Goal: Task Accomplishment & Management: Manage account settings

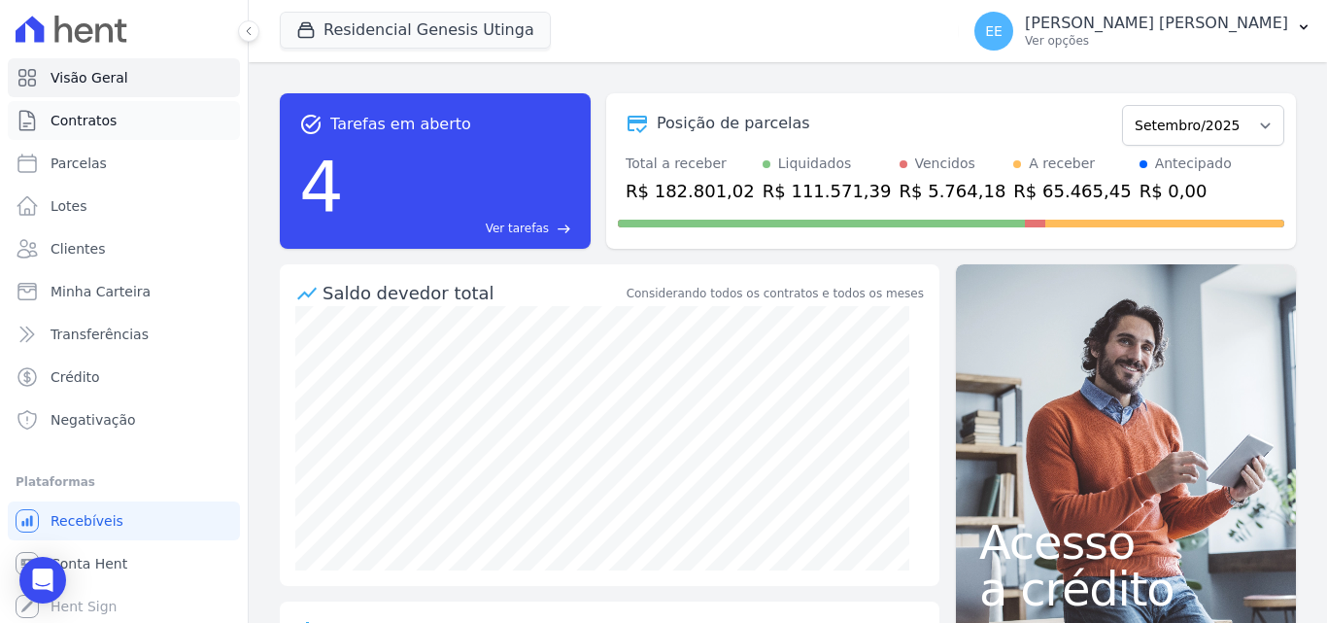
click at [94, 125] on span "Contratos" at bounding box center [84, 120] width 66 height 19
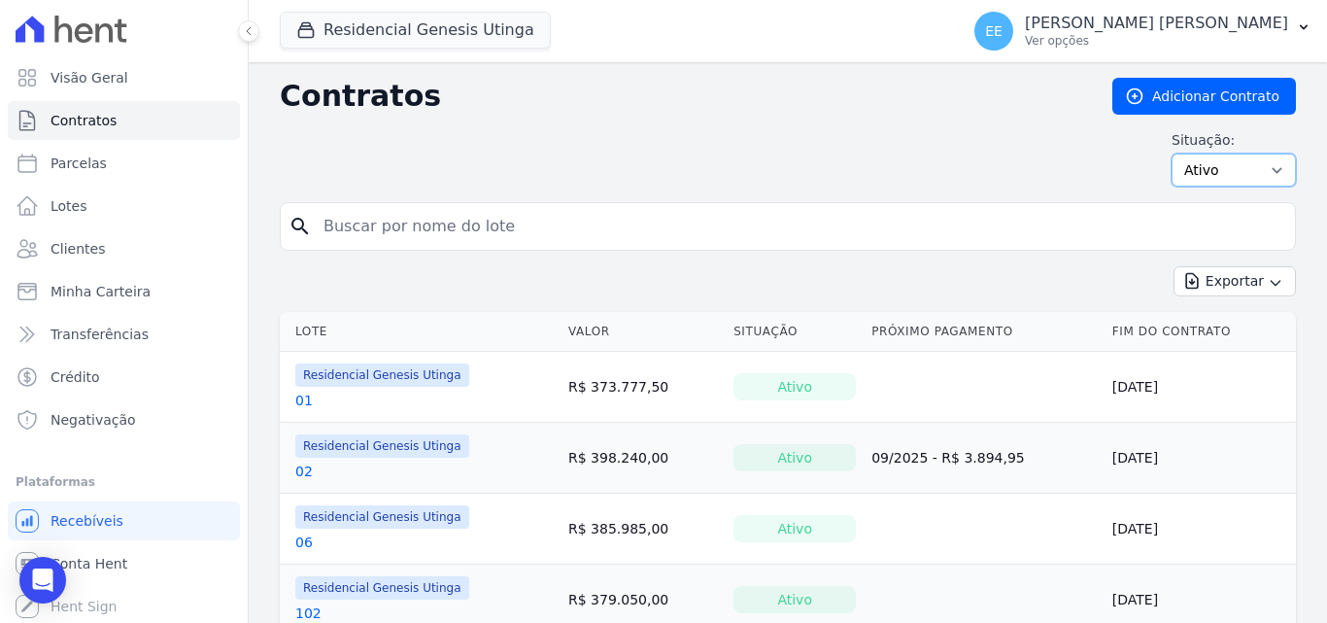
click at [1219, 181] on select "Ativo Todos Pausado Distratado Rascunho Expirado Encerrado" at bounding box center [1234, 169] width 124 height 33
select select "all"
click at [1172, 153] on select "Ativo Todos Pausado Distratado Rascunho Expirado Encerrado" at bounding box center [1234, 169] width 124 height 33
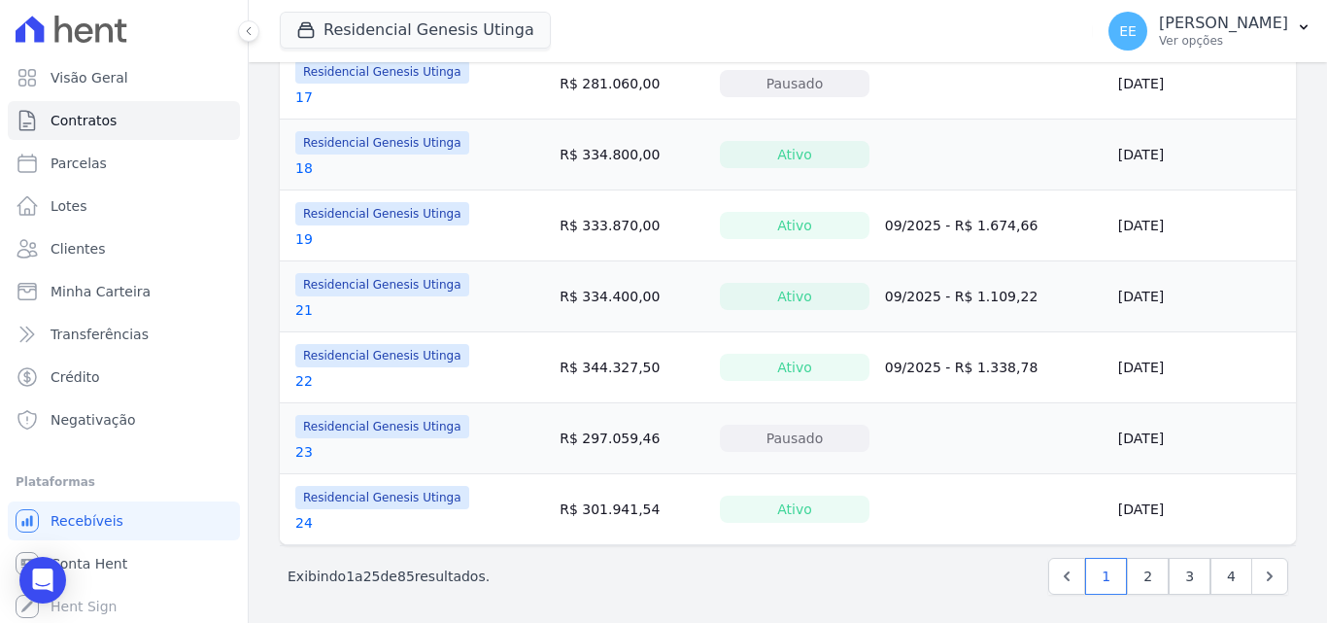
scroll to position [1586, 0]
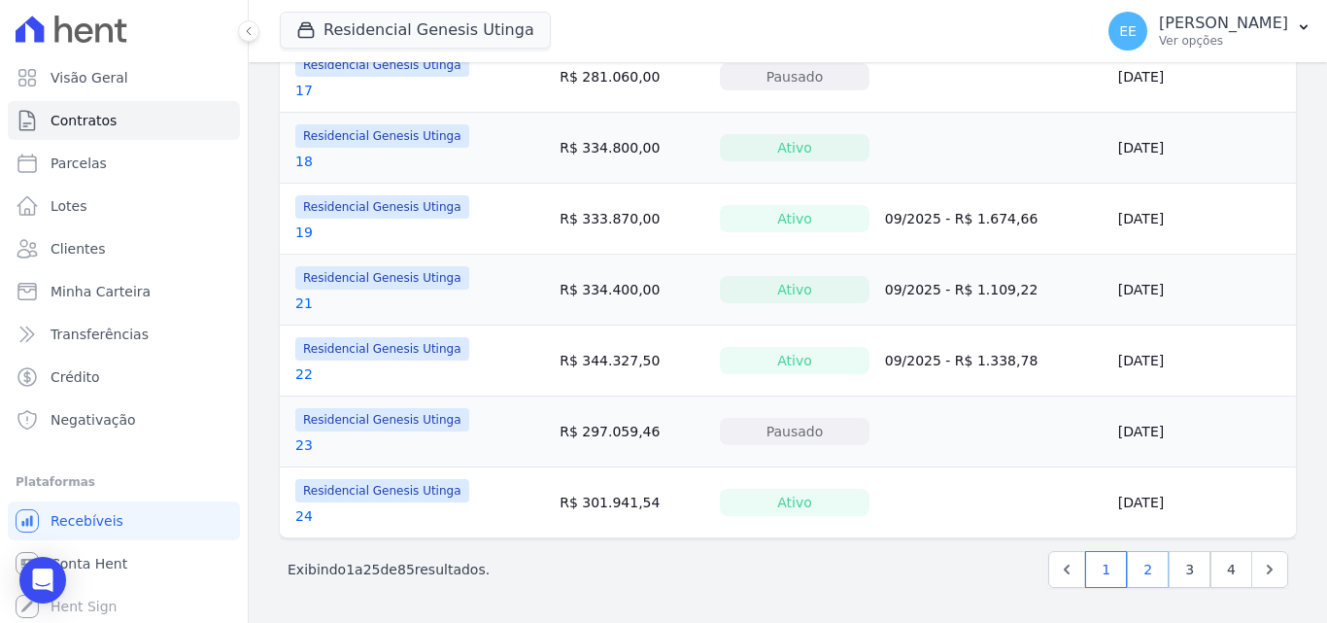
click at [1133, 574] on link "2" at bounding box center [1148, 569] width 42 height 37
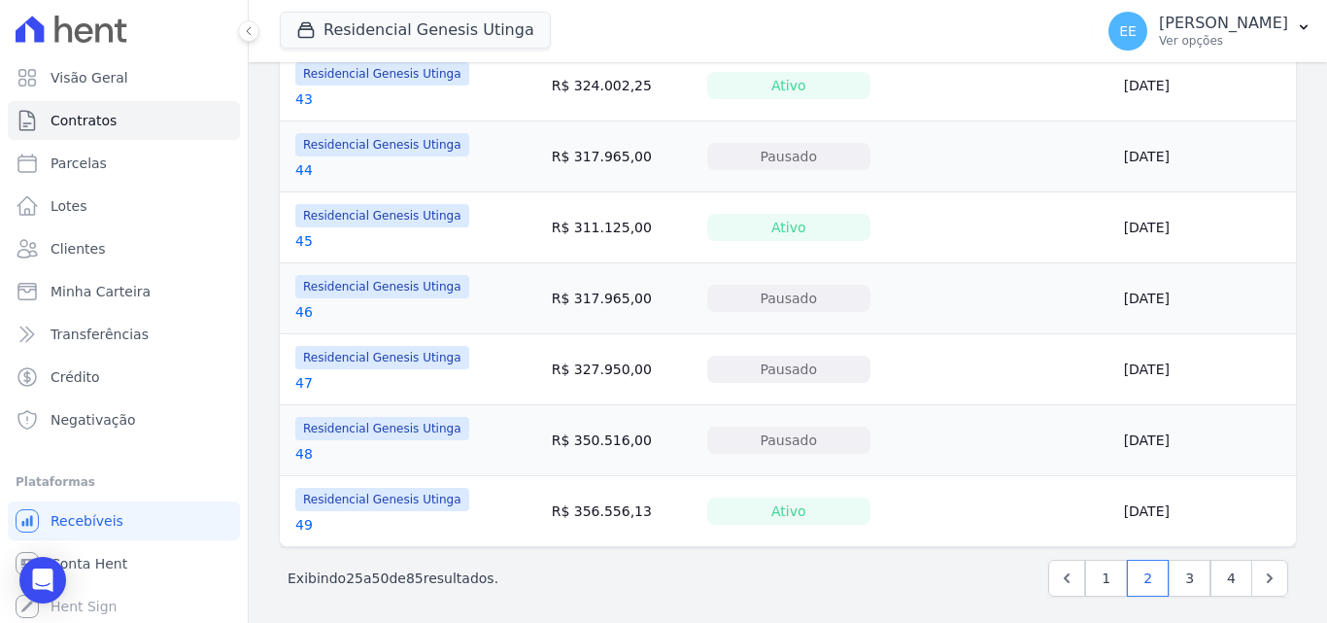
scroll to position [1586, 0]
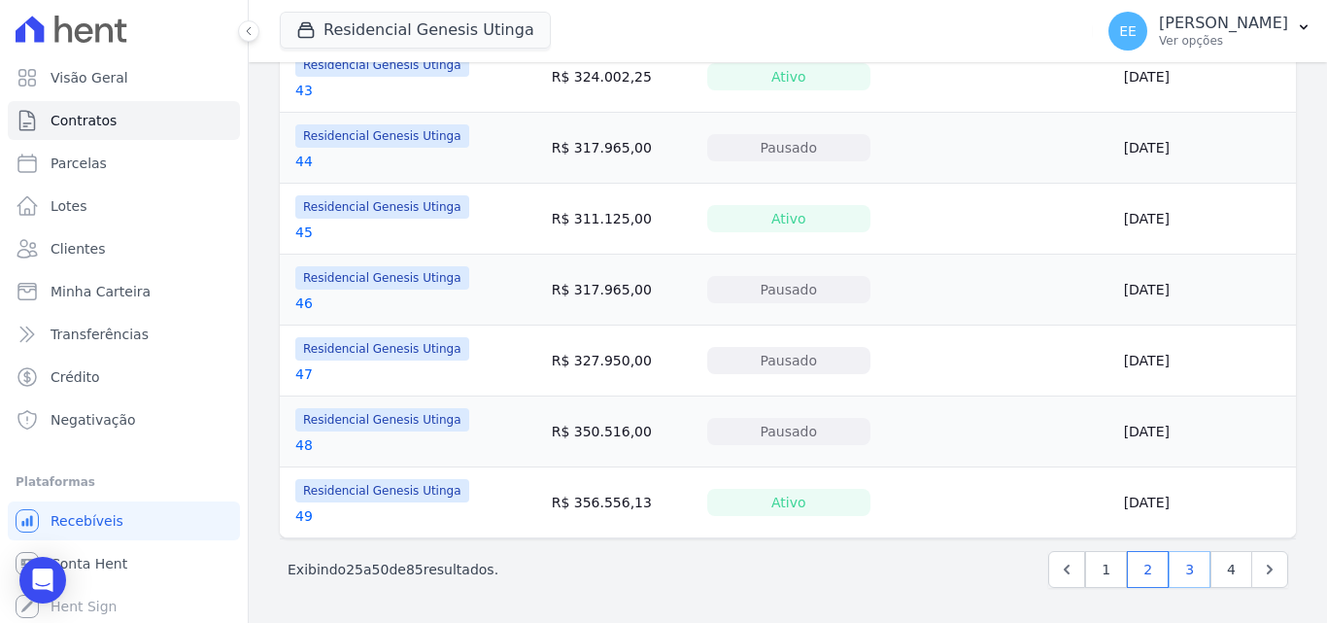
click at [1172, 563] on link "3" at bounding box center [1190, 569] width 42 height 37
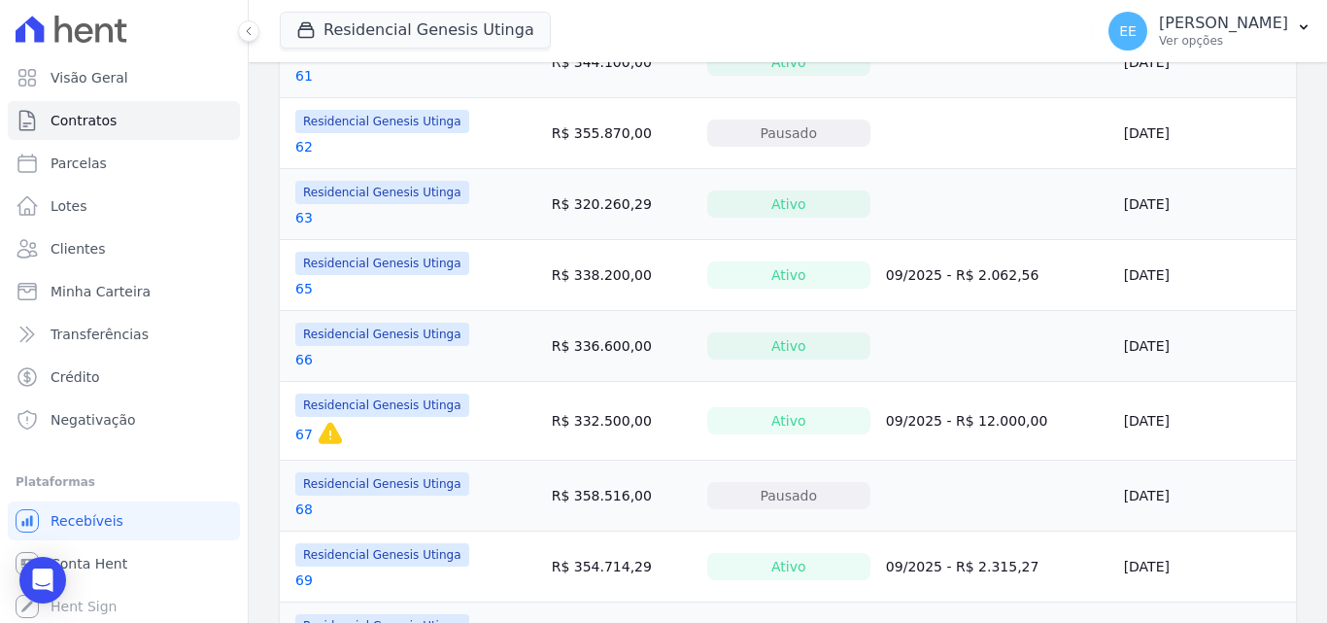
scroll to position [971, 0]
click at [309, 509] on link "68" at bounding box center [303, 507] width 17 height 19
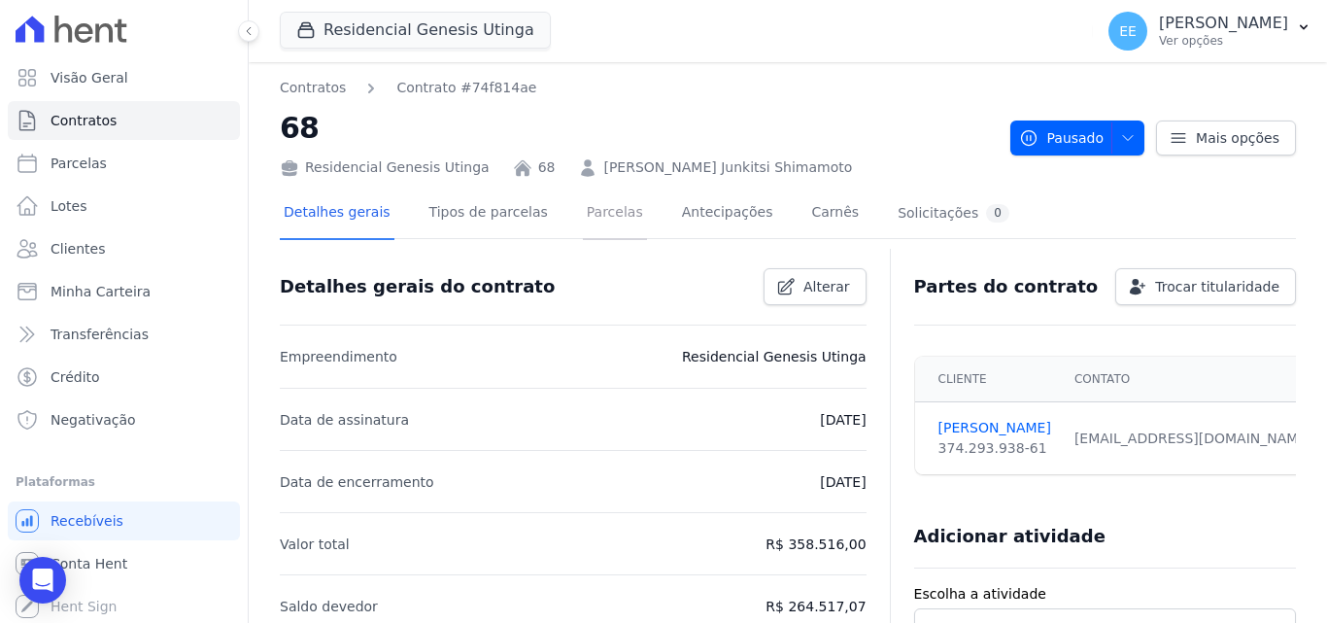
click at [607, 218] on link "Parcelas" at bounding box center [615, 213] width 64 height 51
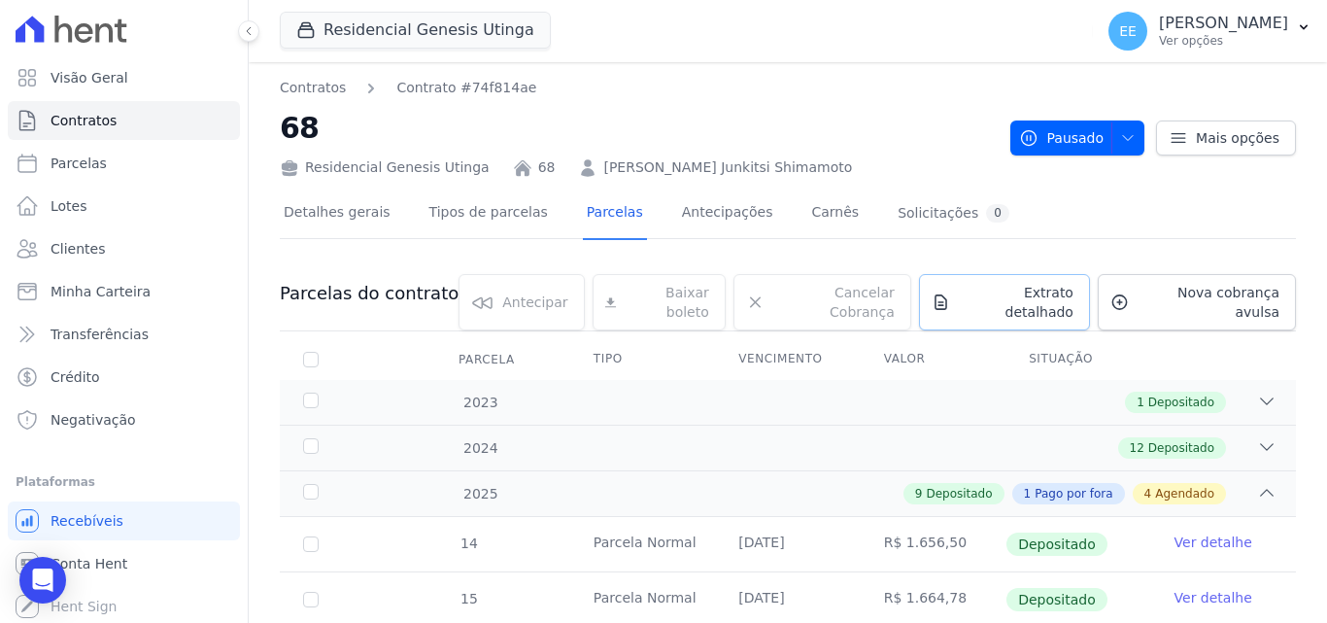
click at [1019, 309] on link "Extrato detalhado" at bounding box center [1004, 302] width 171 height 56
click at [1006, 298] on span "Extrato detalhado" at bounding box center [1016, 302] width 116 height 39
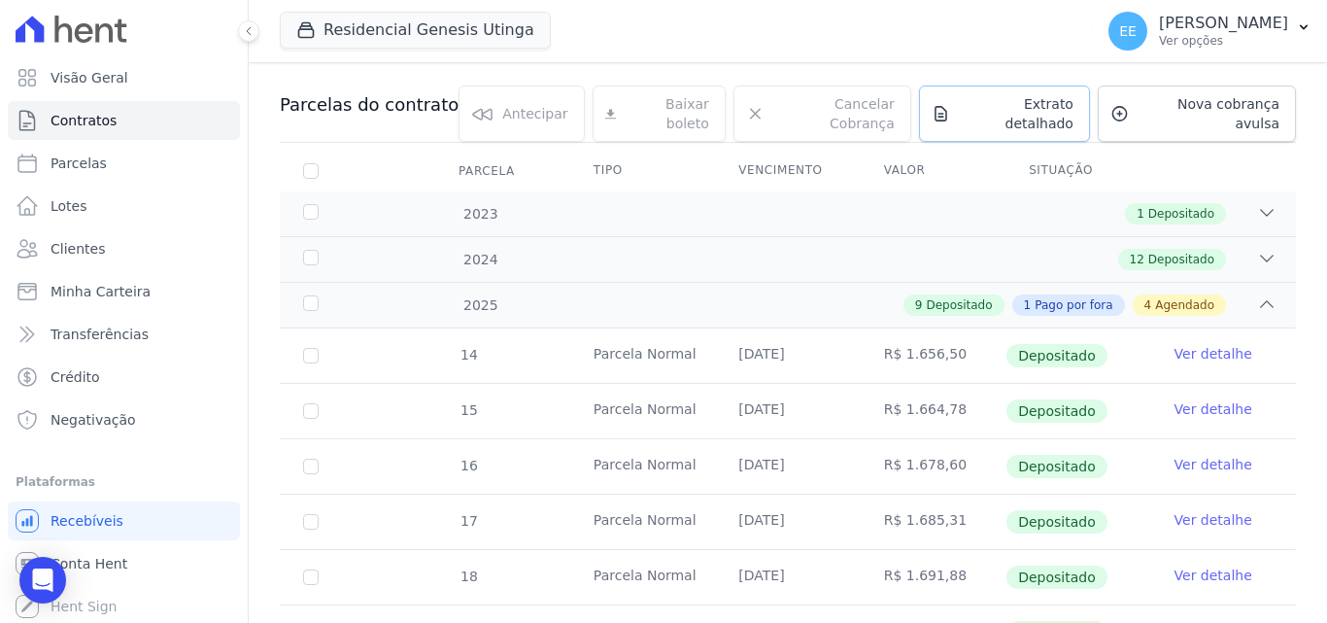
scroll to position [128, 0]
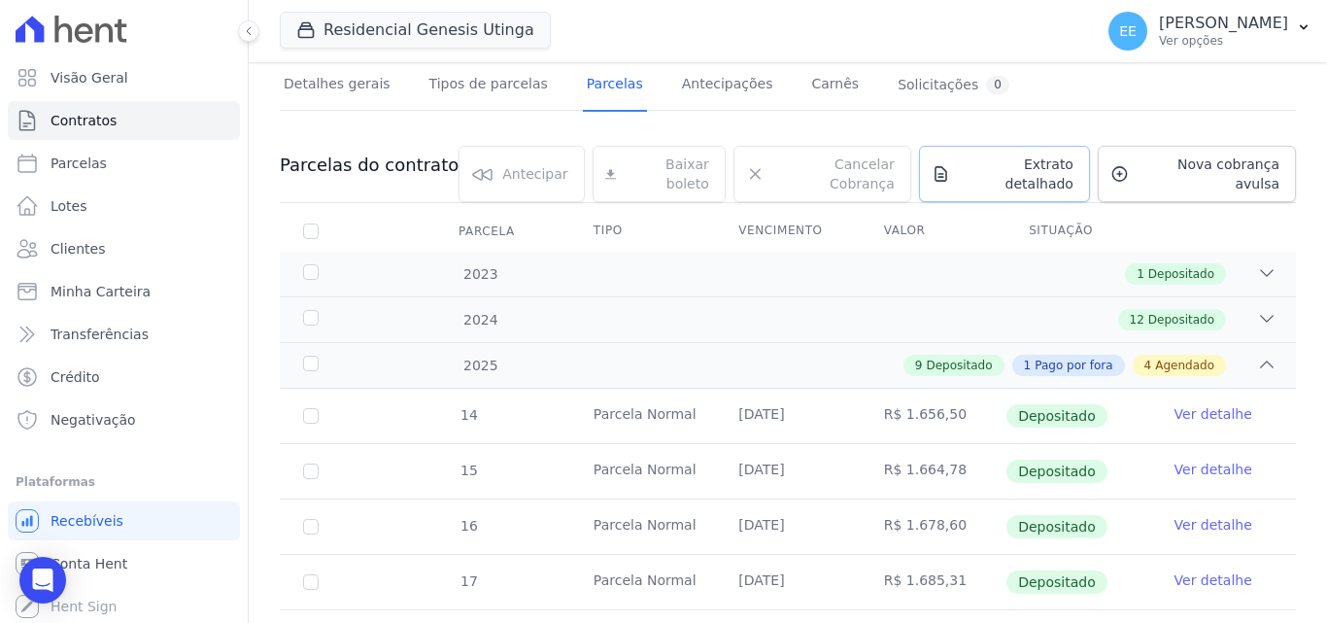
click at [999, 173] on span "Extrato detalhado" at bounding box center [1016, 173] width 116 height 39
click at [1224, 162] on span "Exportar PDF" at bounding box center [1264, 166] width 102 height 19
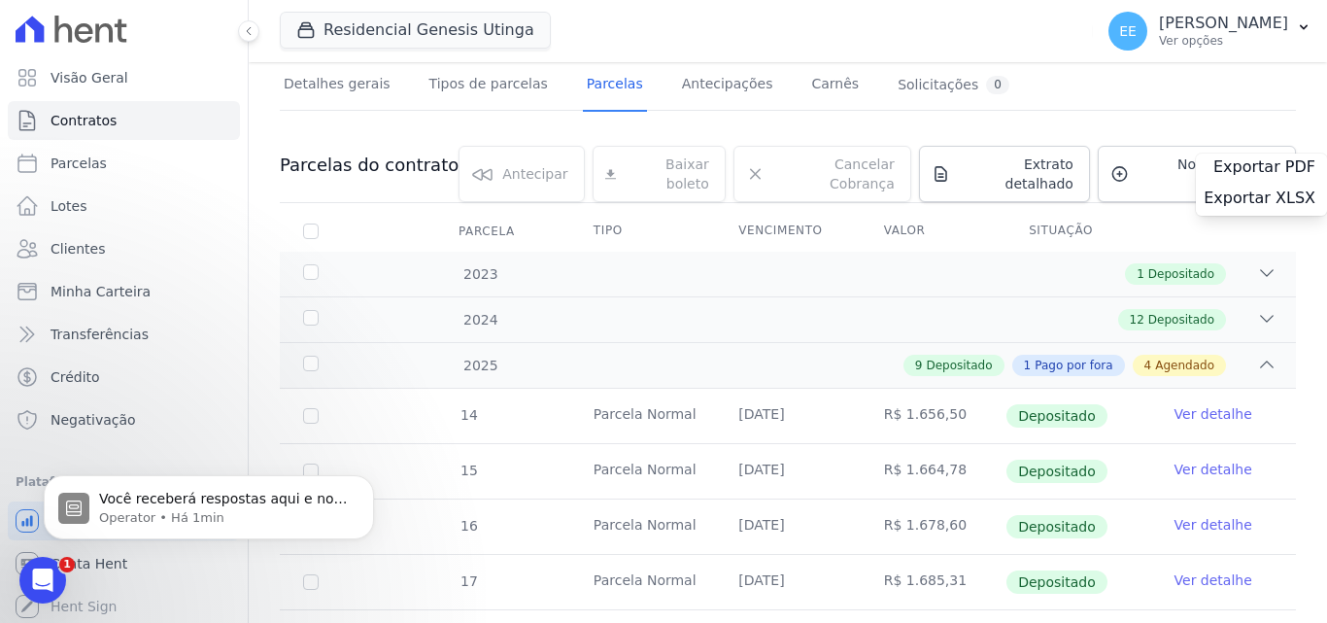
scroll to position [0, 0]
